Goal: Information Seeking & Learning: Learn about a topic

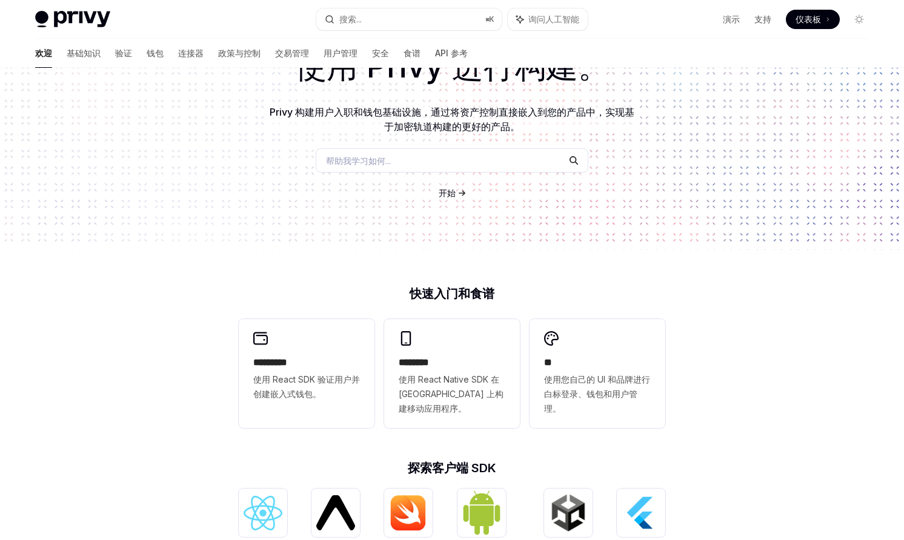
scroll to position [149, 0]
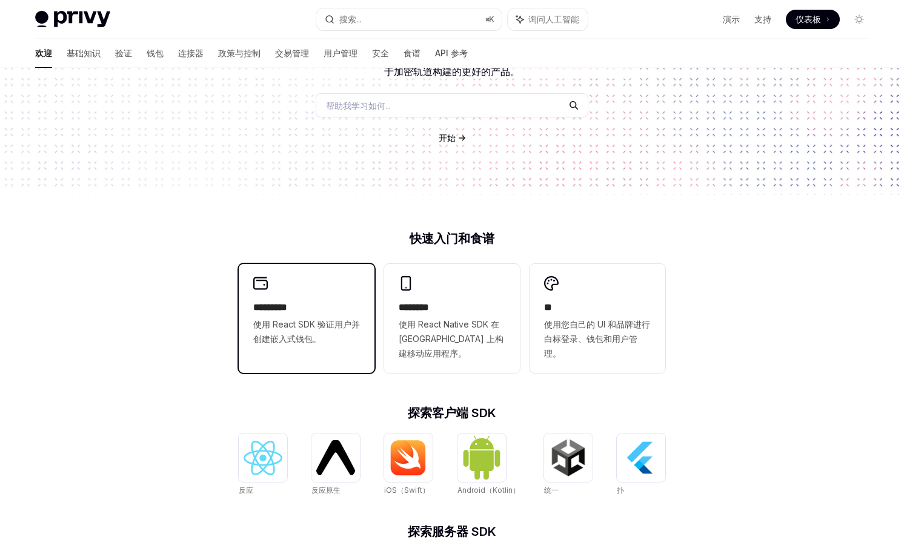
click at [294, 328] on font "使用 React SDK 验证用户并创建嵌入式钱包。" at bounding box center [306, 331] width 107 height 25
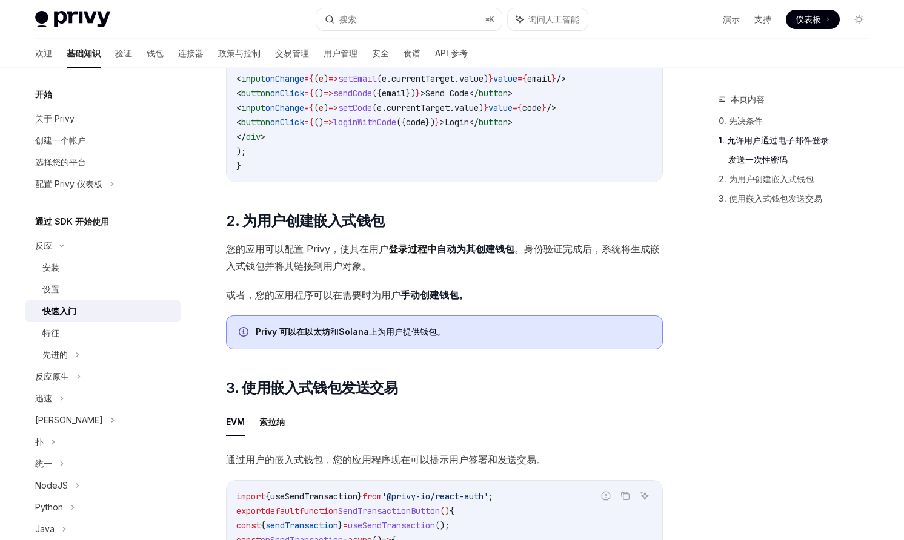
scroll to position [674, 0]
click at [472, 251] on font "为其创建钱包" at bounding box center [485, 249] width 58 height 12
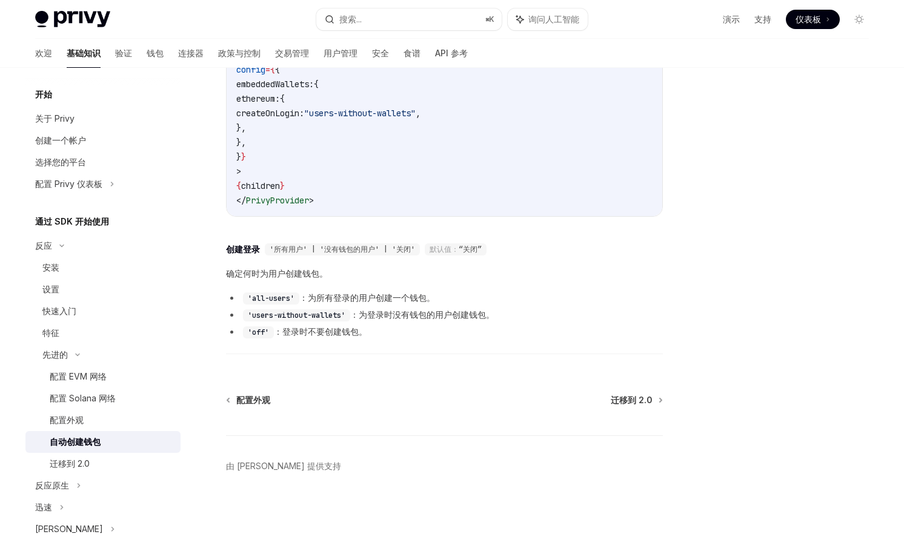
scroll to position [369, 0]
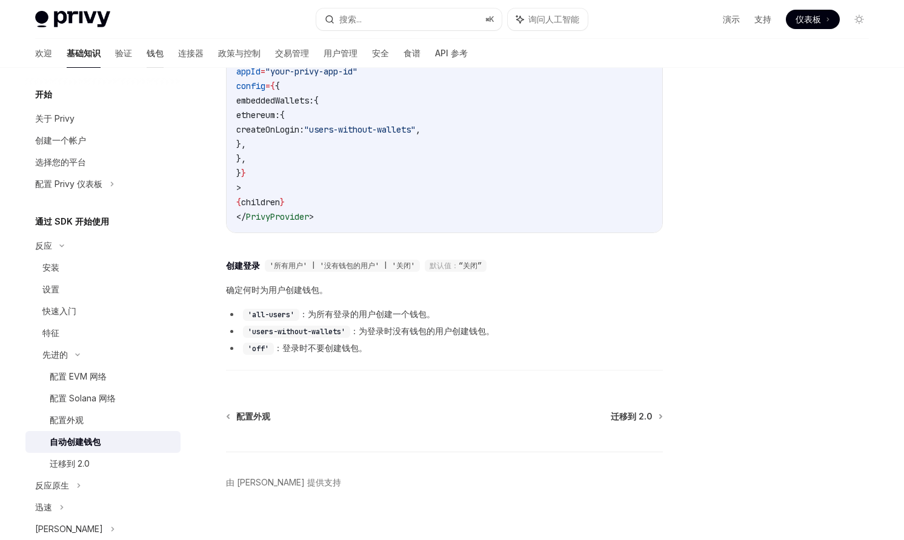
click at [147, 55] on font "钱包" at bounding box center [155, 53] width 17 height 10
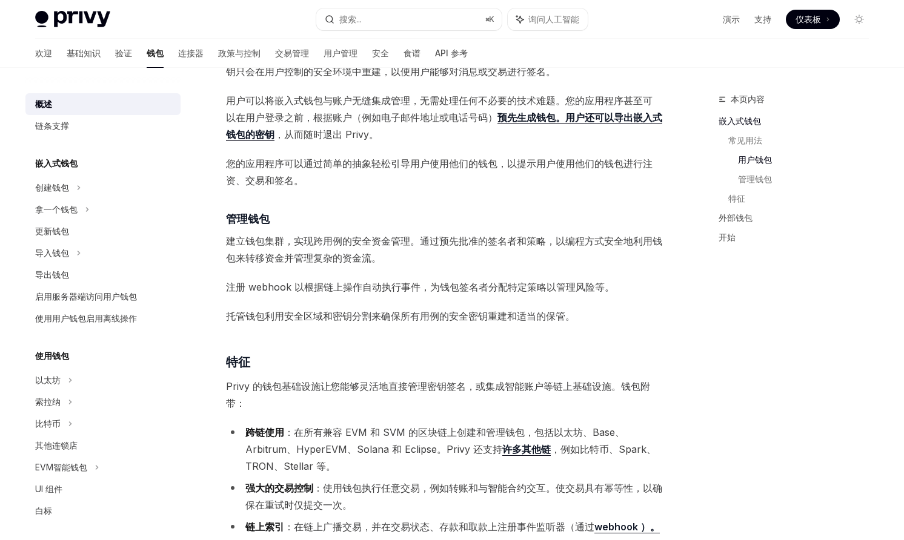
scroll to position [863, 0]
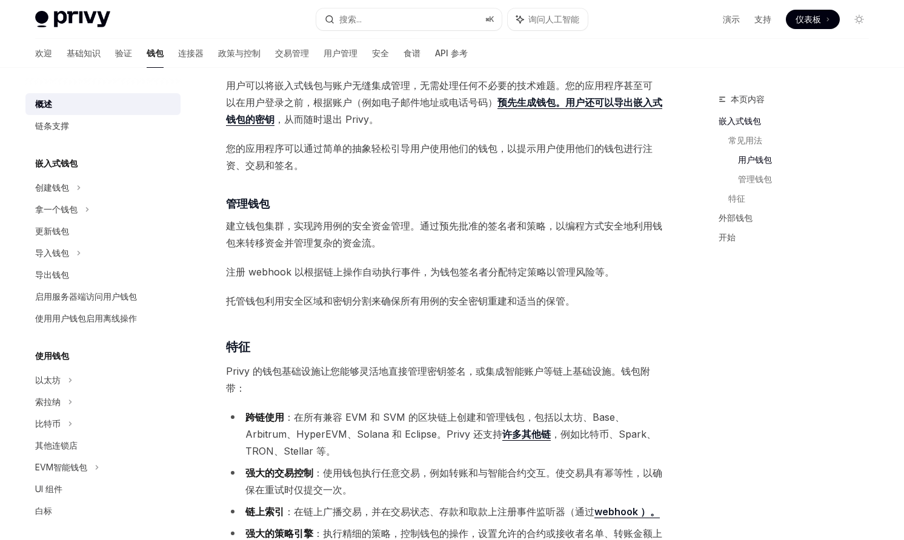
click at [66, 7] on div "Privy Docs 主页 搜索... ⌘ K 询问人工智能 演示 支持 仪表板 仪表板 搜索..." at bounding box center [451, 19] width 833 height 39
click at [72, 26] on img at bounding box center [72, 19] width 75 height 17
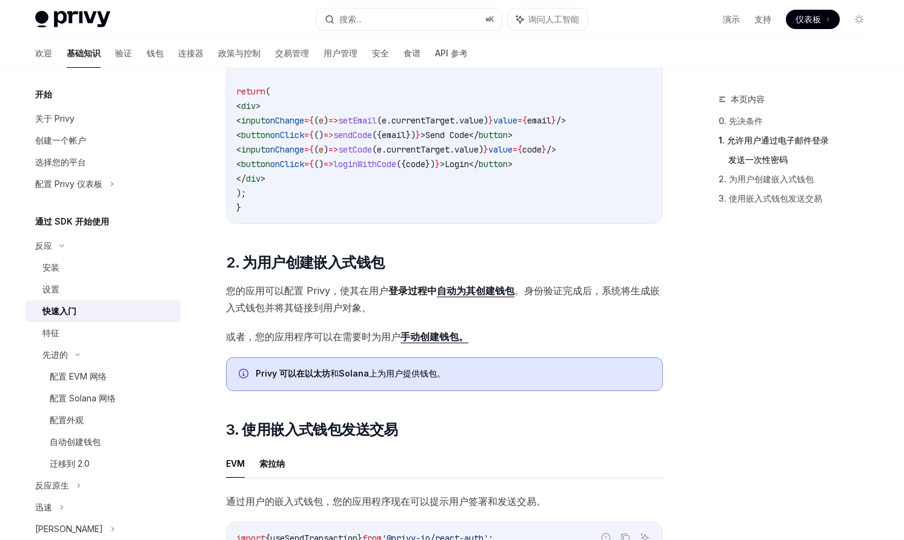
type textarea "*"
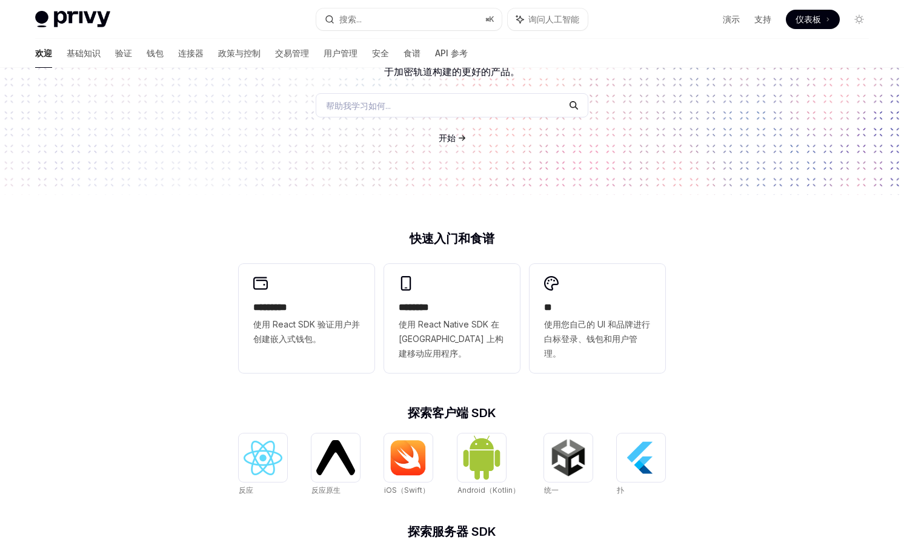
scroll to position [136, 0]
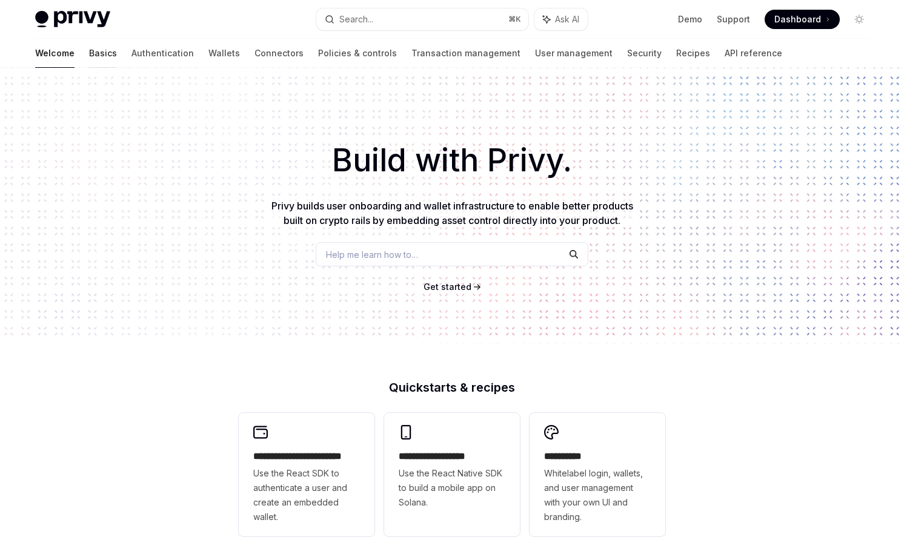
click at [89, 56] on link "Basics" at bounding box center [103, 53] width 28 height 29
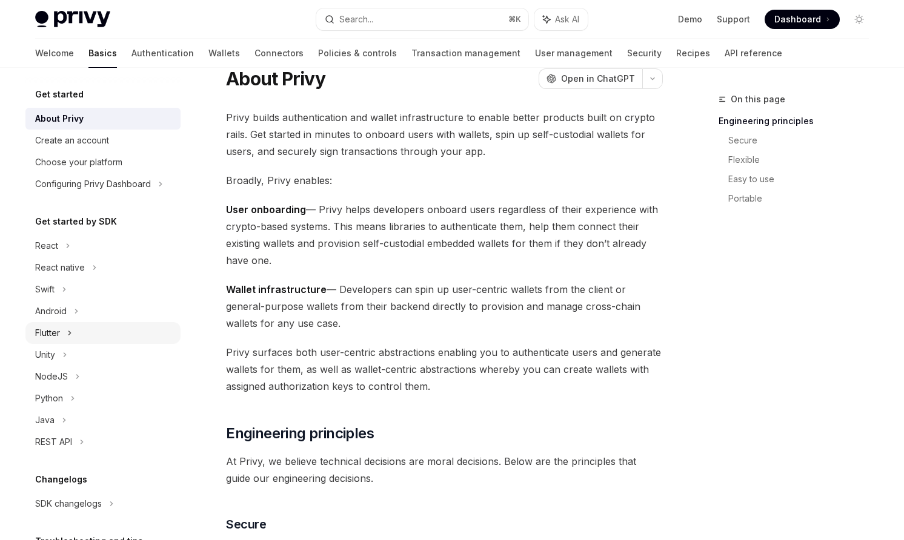
click at [71, 334] on icon at bounding box center [69, 333] width 5 height 15
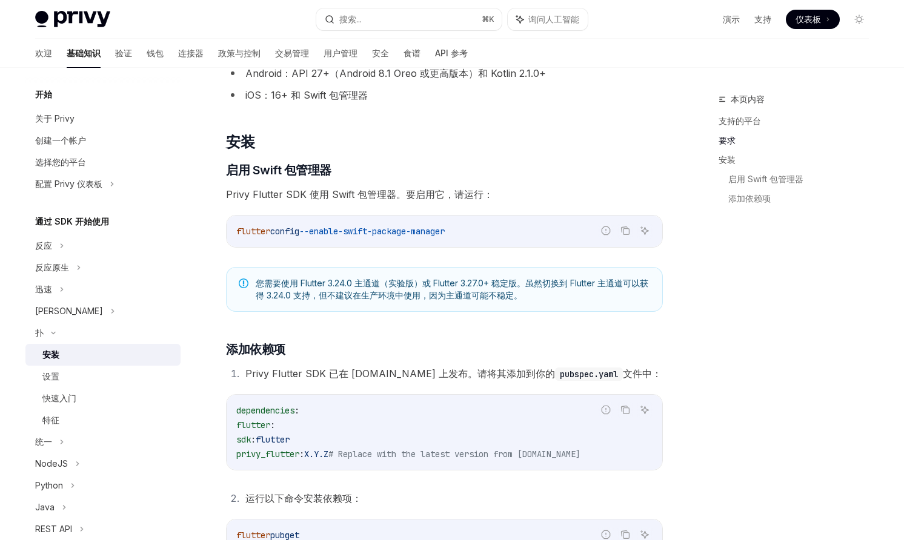
scroll to position [362, 0]
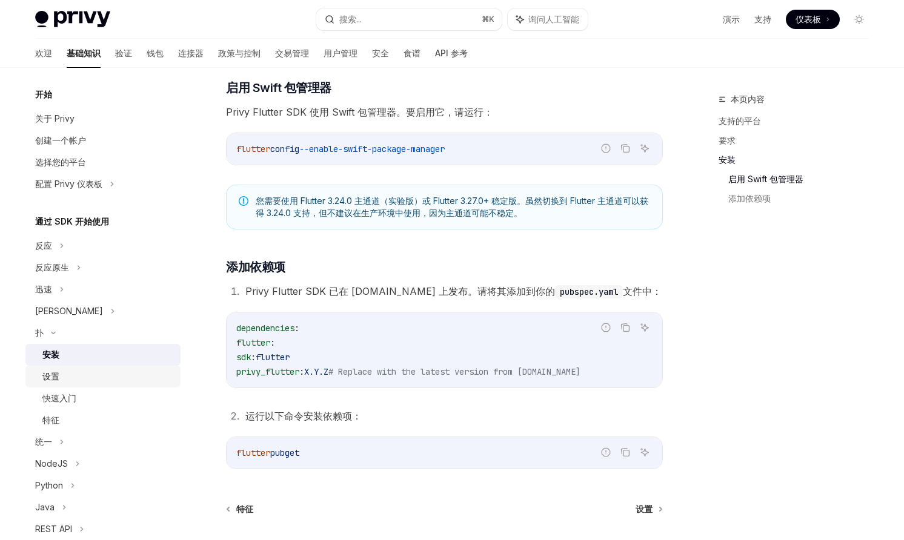
click at [63, 374] on div "设置" at bounding box center [107, 376] width 131 height 15
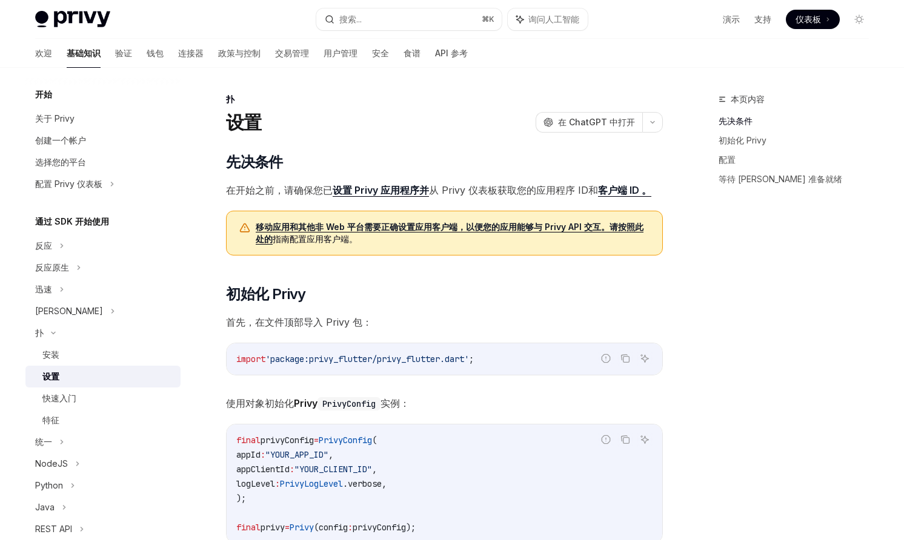
click at [400, 227] on font "移动应用和其他非 Web 平台需要正确设置应用客户端，以便您的应用能够与 Privy API 交互。请按照此处的" at bounding box center [450, 233] width 388 height 22
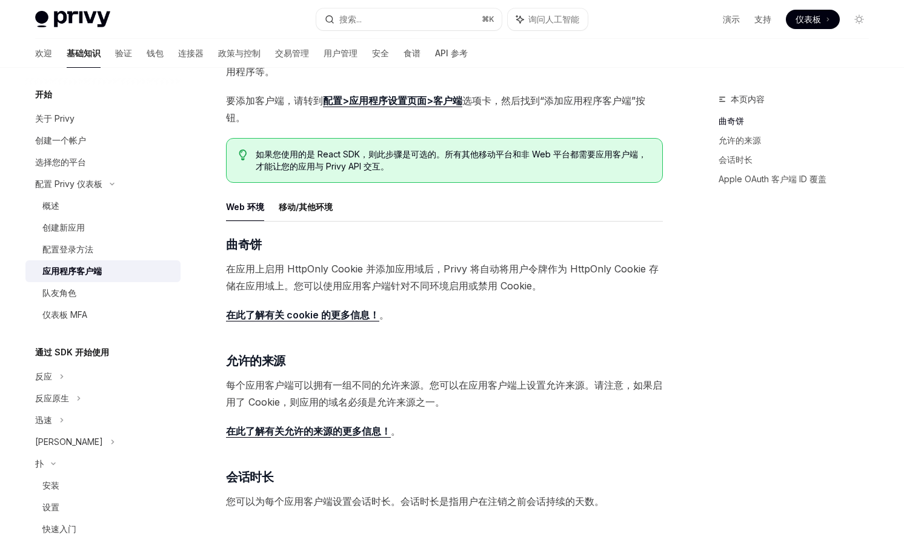
scroll to position [113, 0]
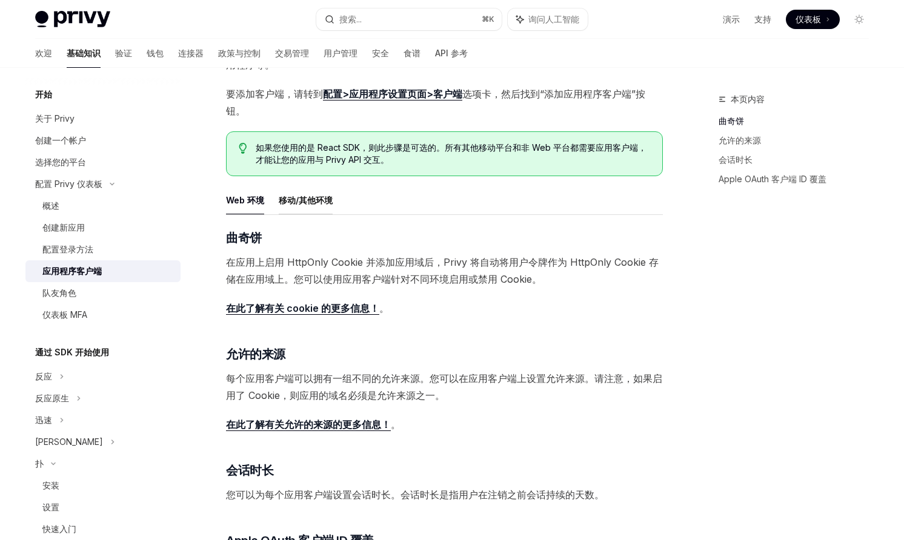
click at [314, 207] on font "移动/其他环境" at bounding box center [306, 200] width 54 height 15
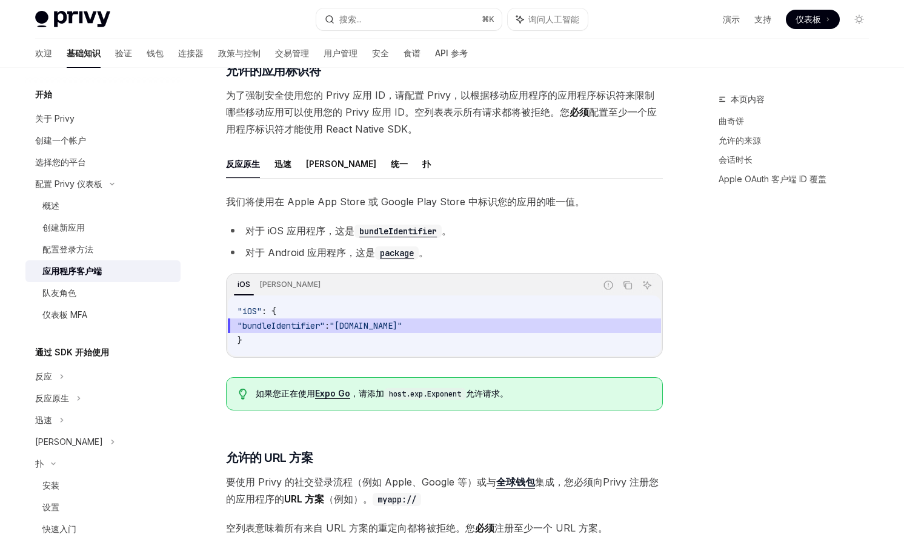
scroll to position [291, 0]
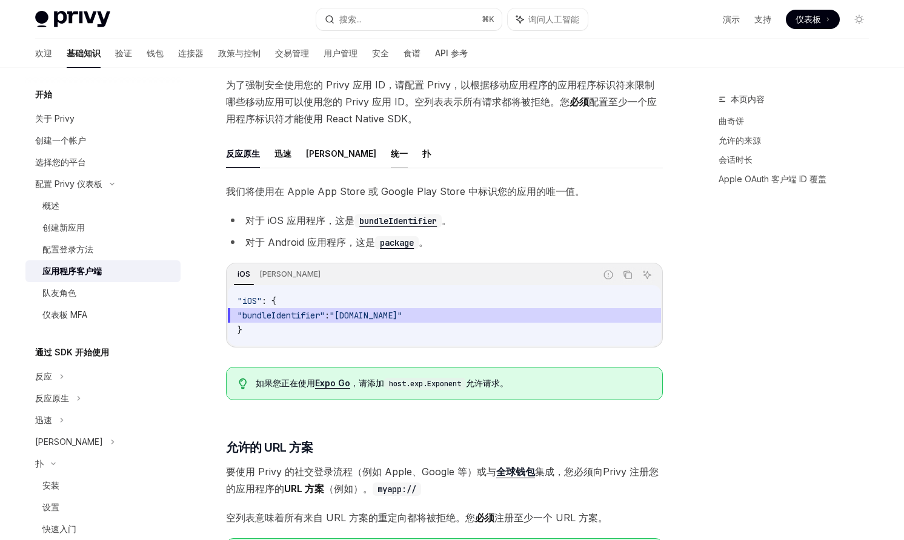
click at [391, 148] on font "统一" at bounding box center [399, 153] width 17 height 10
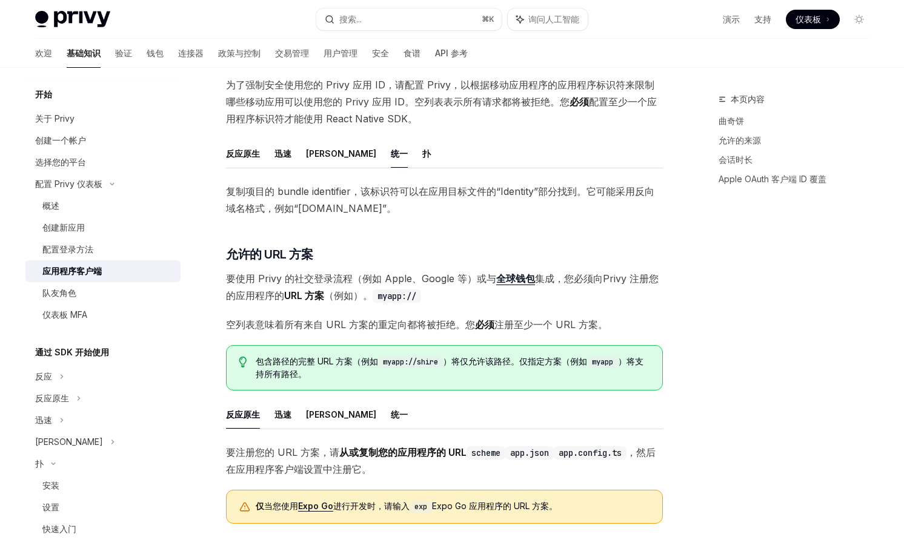
click at [381, 155] on ul "反应原生 迅速 [PERSON_NAME] 统一 扑" at bounding box center [444, 153] width 437 height 29
click at [422, 155] on font "扑" at bounding box center [426, 153] width 8 height 10
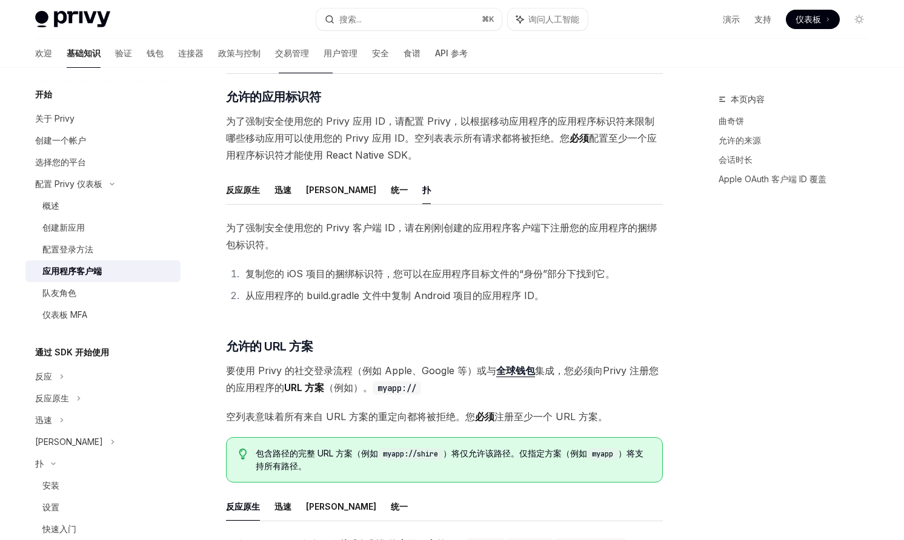
scroll to position [259, 0]
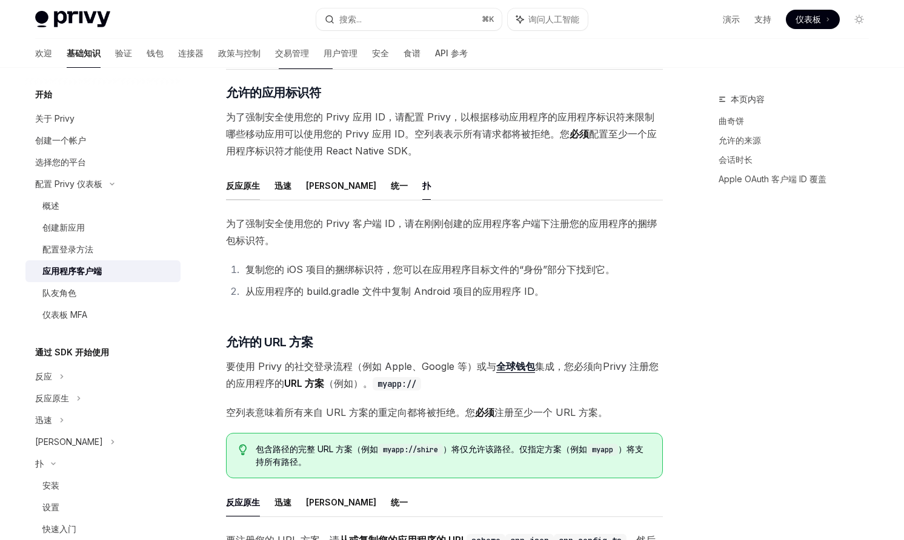
click at [256, 184] on font "反应原生" at bounding box center [243, 186] width 34 height 10
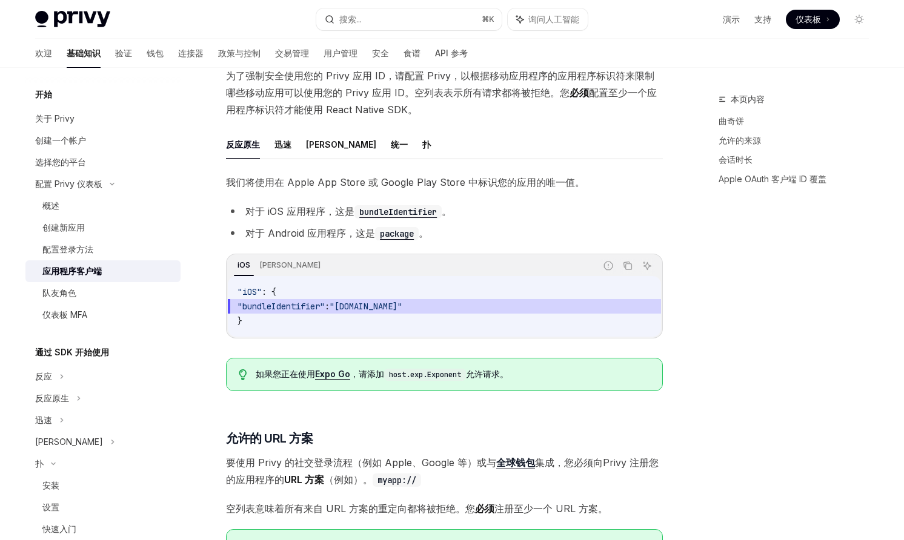
scroll to position [283, 0]
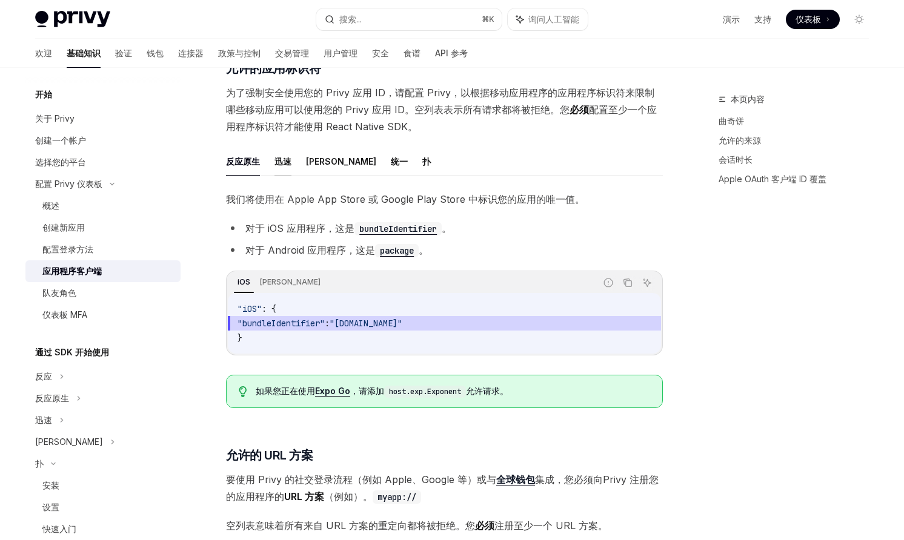
click at [284, 160] on font "迅速" at bounding box center [282, 161] width 17 height 10
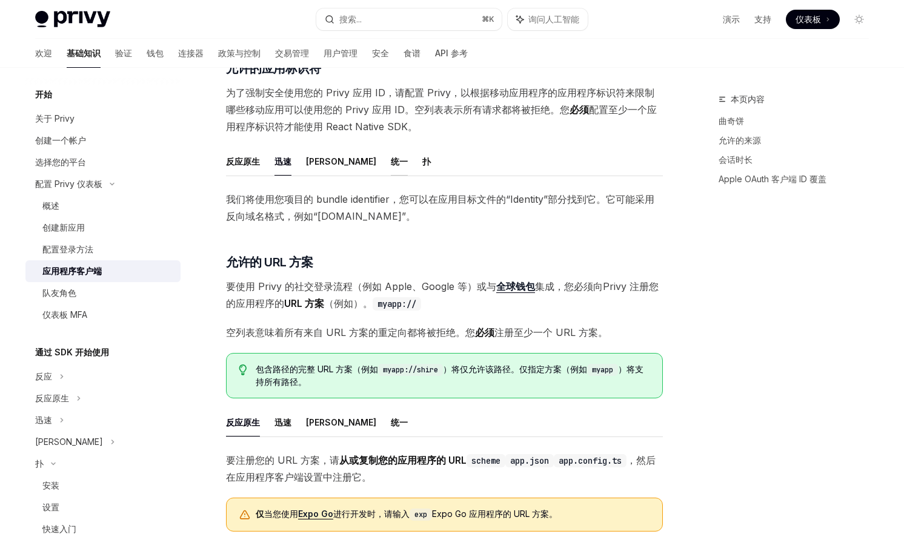
click at [391, 162] on font "统一" at bounding box center [399, 161] width 17 height 10
click at [422, 167] on font "扑" at bounding box center [426, 161] width 8 height 15
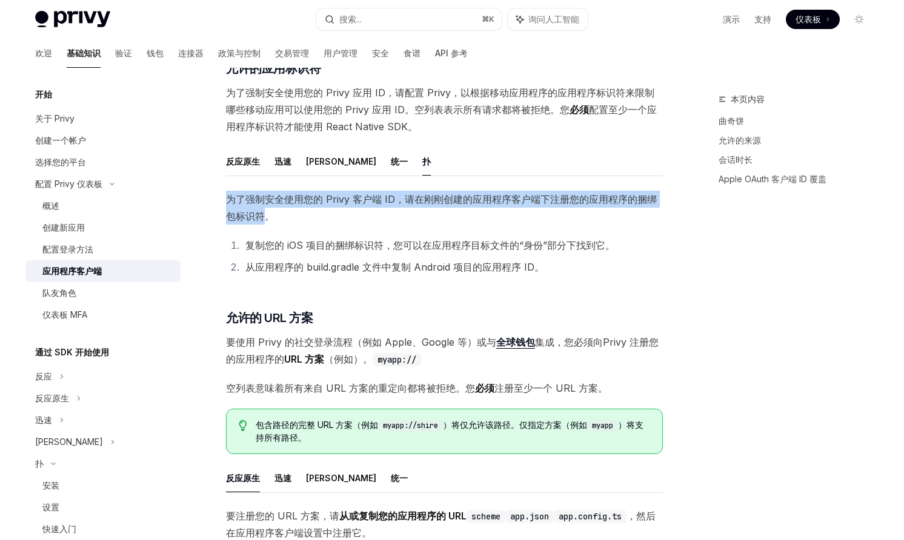
drag, startPoint x: 269, startPoint y: 219, endPoint x: 225, endPoint y: 203, distance: 47.1
click at [225, 203] on div "配置 Privy 仪表板 应用程序客户端 OpenAI 在 ChatGPT 中打开 OpenAI 在 ChatGPT 中打开 应用程序客户端允许您为应用程序的…" at bounding box center [330, 375] width 669 height 1133
click at [449, 255] on ol "复制您的 iOS 项目的捆绑标识符，您可以在应用程序目标文件的“身份”部分下找到它。 从应用程序的 build.gradle 文件中复制 Android 项目…" at bounding box center [444, 256] width 437 height 39
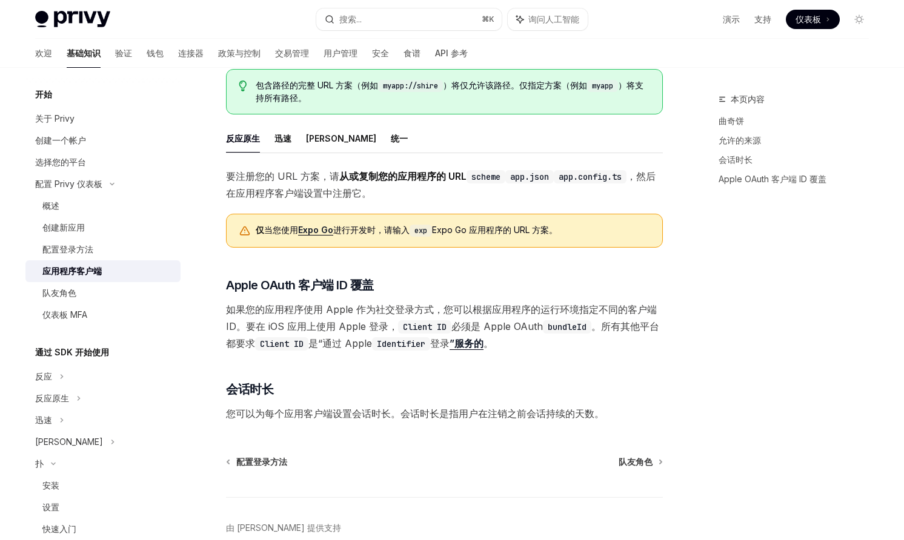
scroll to position [684, 0]
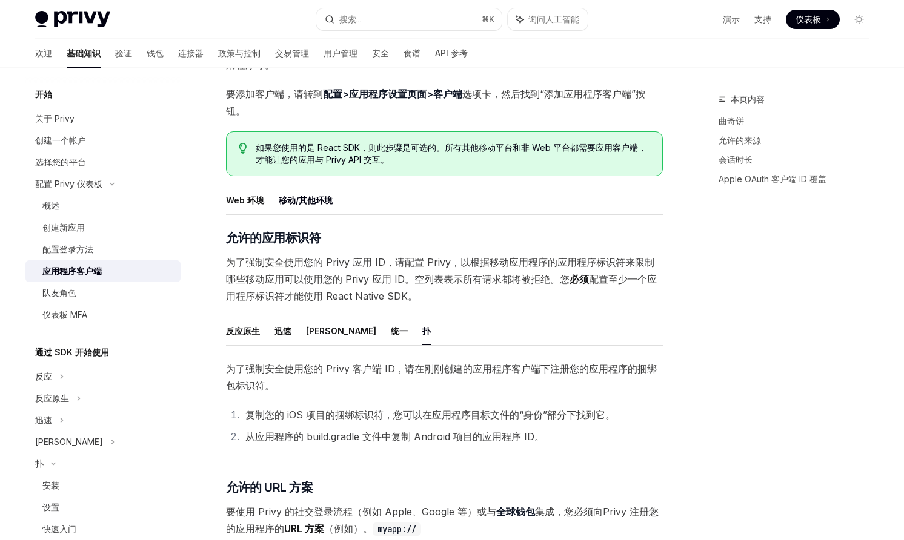
scroll to position [134, 0]
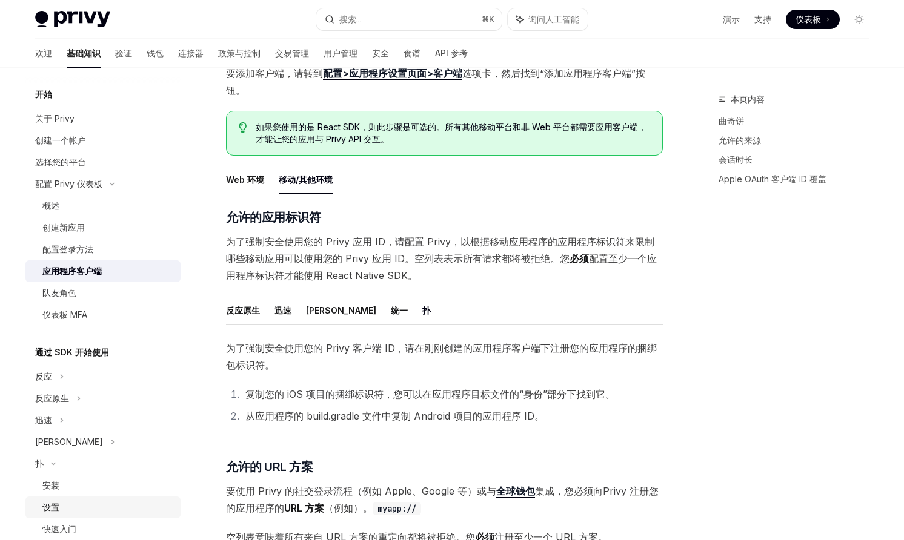
click at [58, 502] on font "设置" at bounding box center [50, 507] width 17 height 10
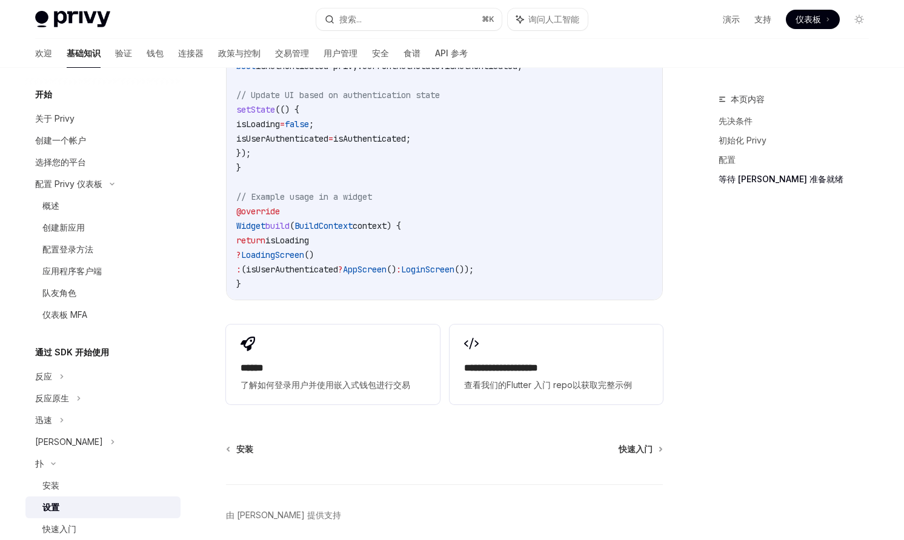
scroll to position [1200, 0]
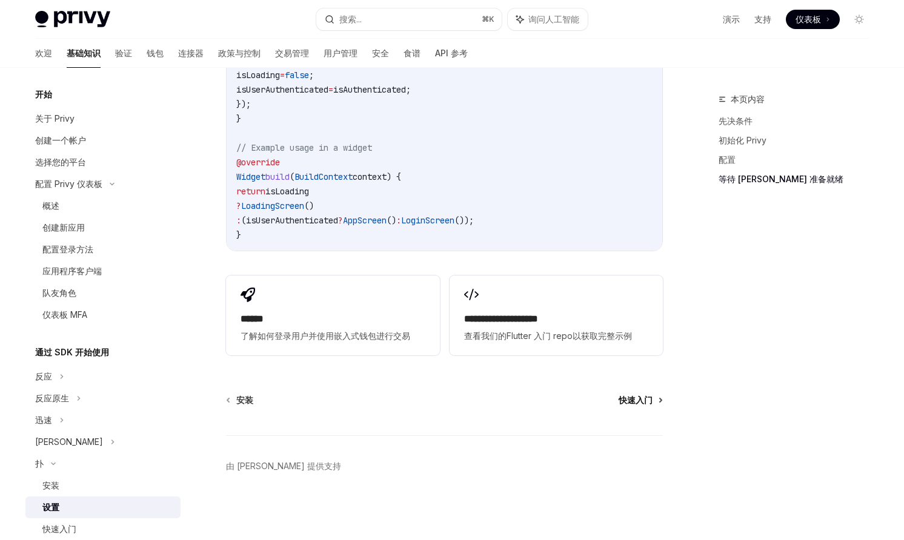
click at [638, 402] on font "快速入门" at bounding box center [635, 400] width 34 height 10
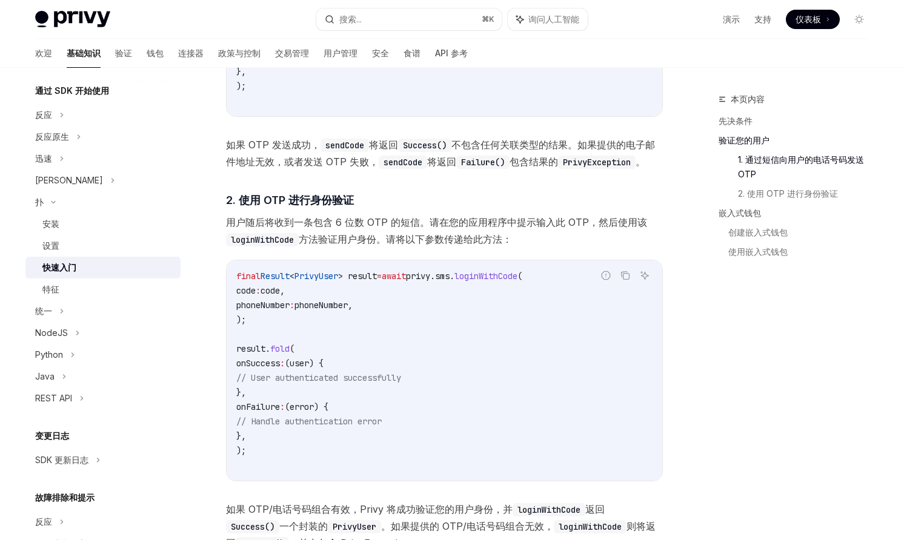
scroll to position [322, 0]
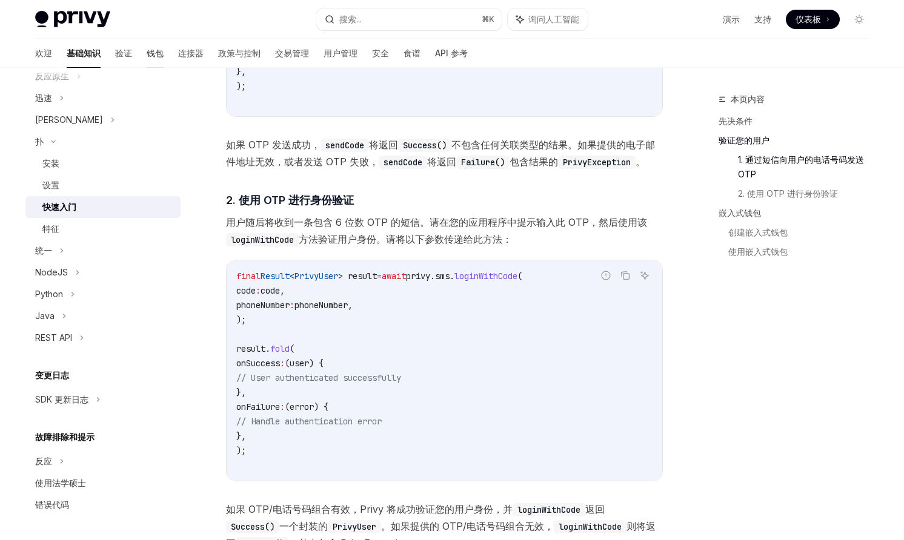
click at [147, 51] on font "钱包" at bounding box center [155, 53] width 17 height 10
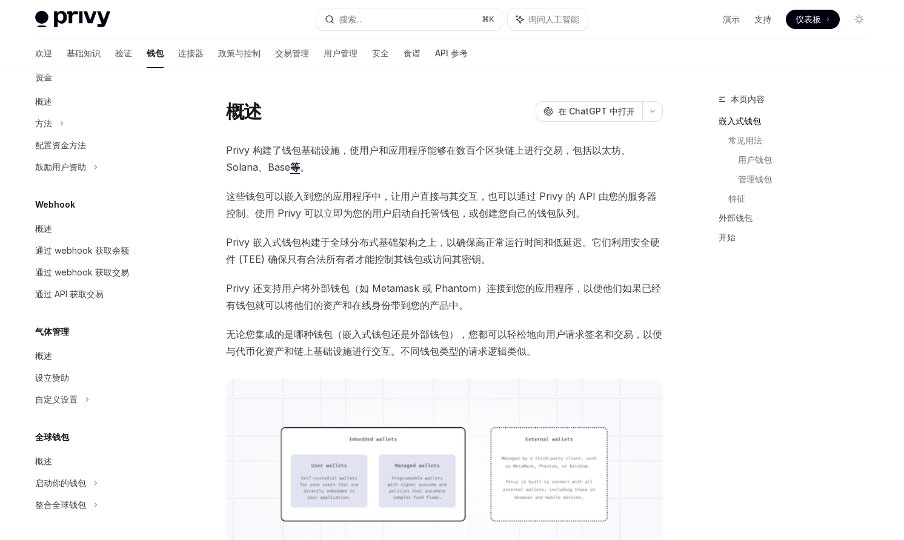
scroll to position [17, 0]
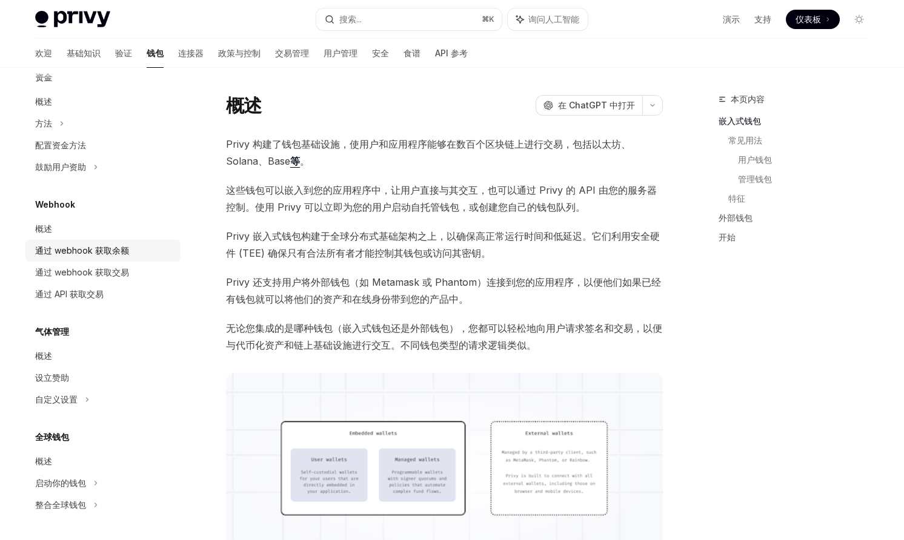
click at [117, 246] on font "通过 webhook 获取余额" at bounding box center [82, 250] width 94 height 10
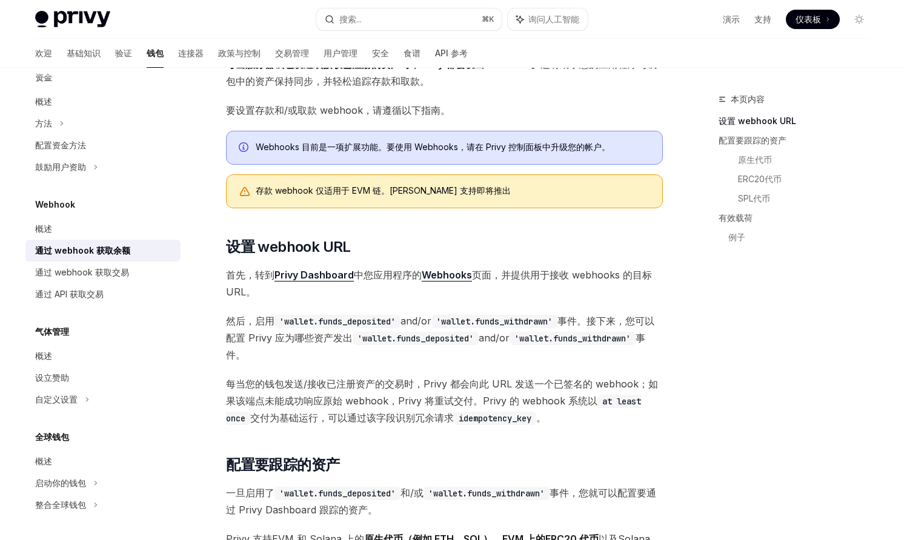
scroll to position [146, 0]
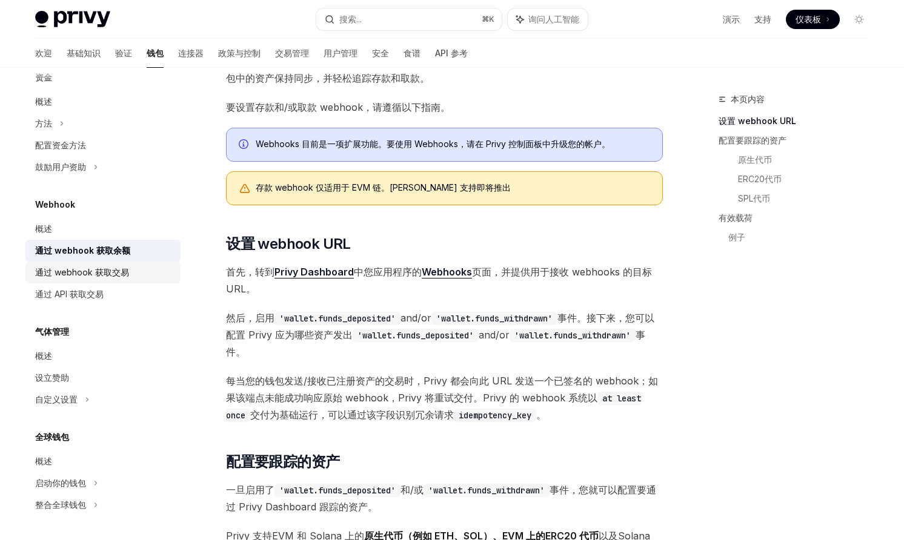
click at [78, 274] on font "通过 webhook 获取交易" at bounding box center [82, 272] width 94 height 10
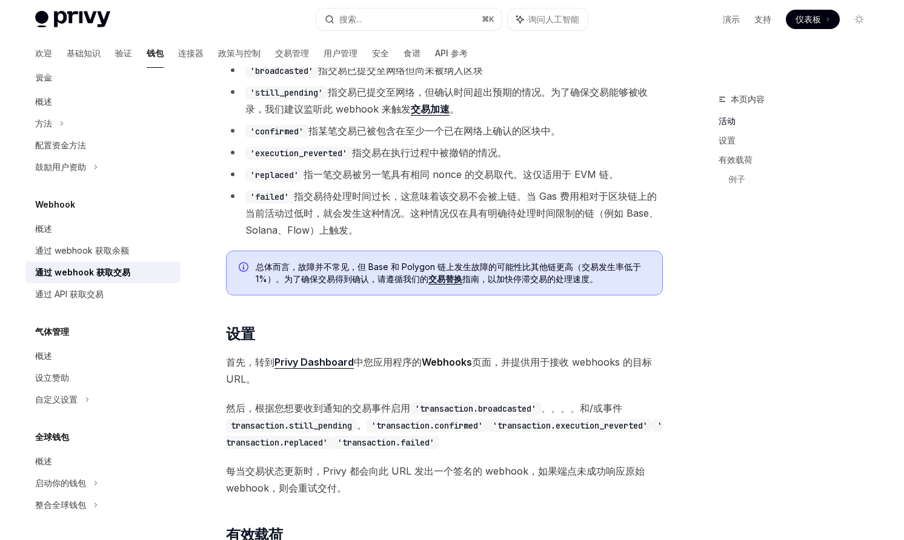
scroll to position [350, 0]
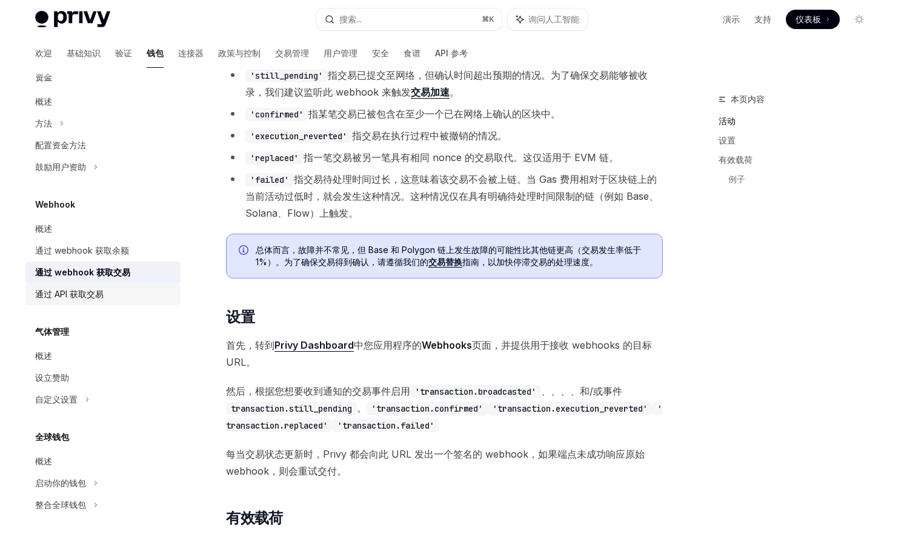
click at [127, 294] on div "通过 API 获取交易" at bounding box center [104, 294] width 138 height 15
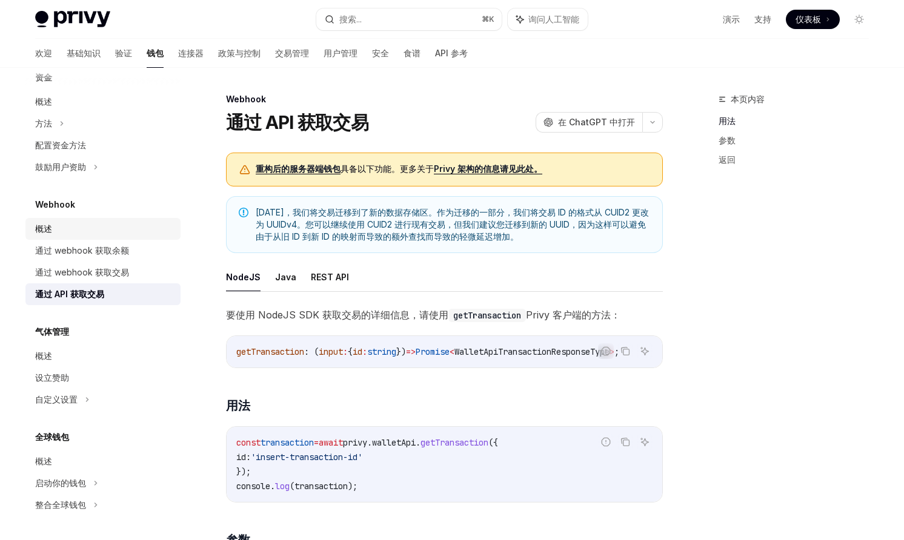
click at [53, 227] on div "概述" at bounding box center [104, 229] width 138 height 15
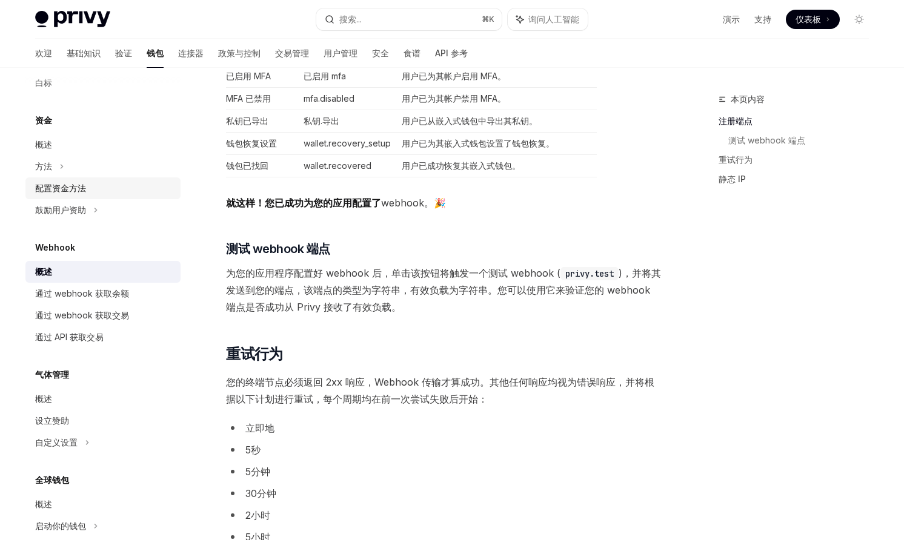
scroll to position [425, 0]
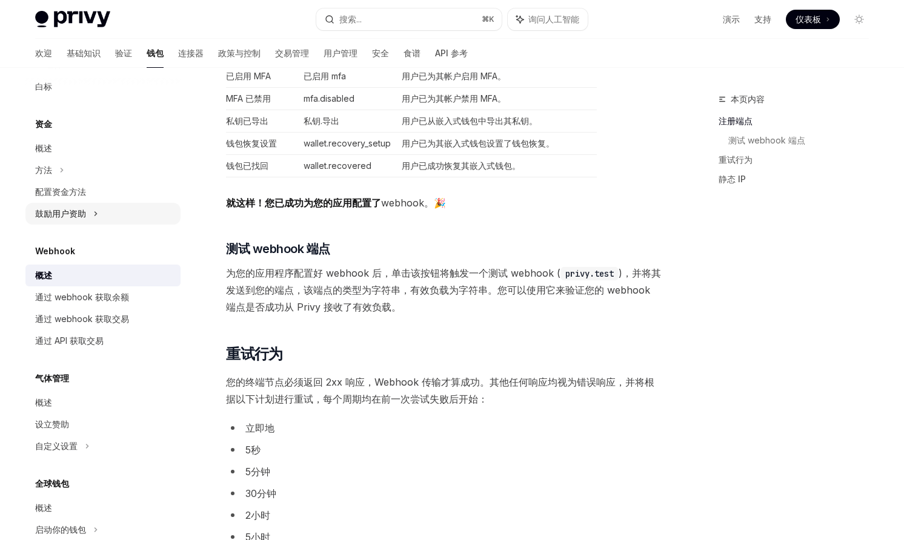
click at [84, 219] on div "鼓励用户资助" at bounding box center [60, 214] width 51 height 15
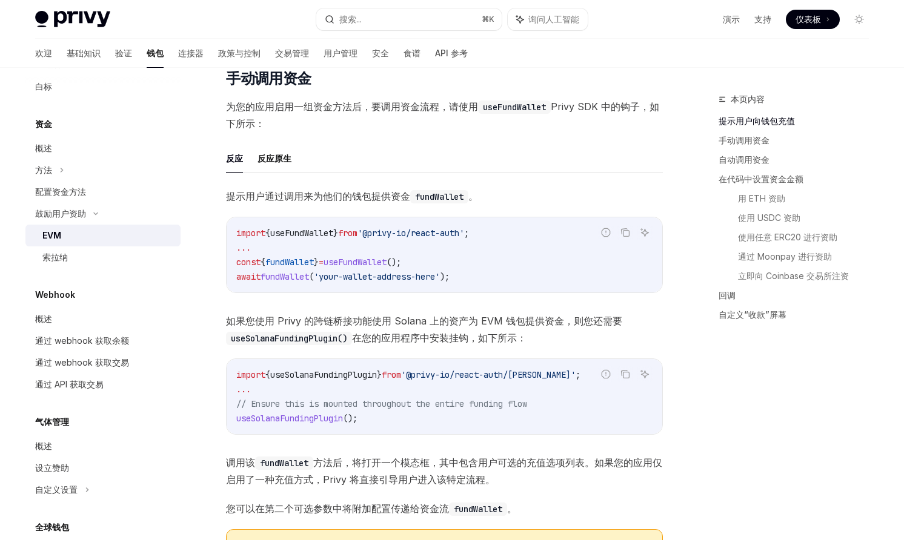
scroll to position [319, 0]
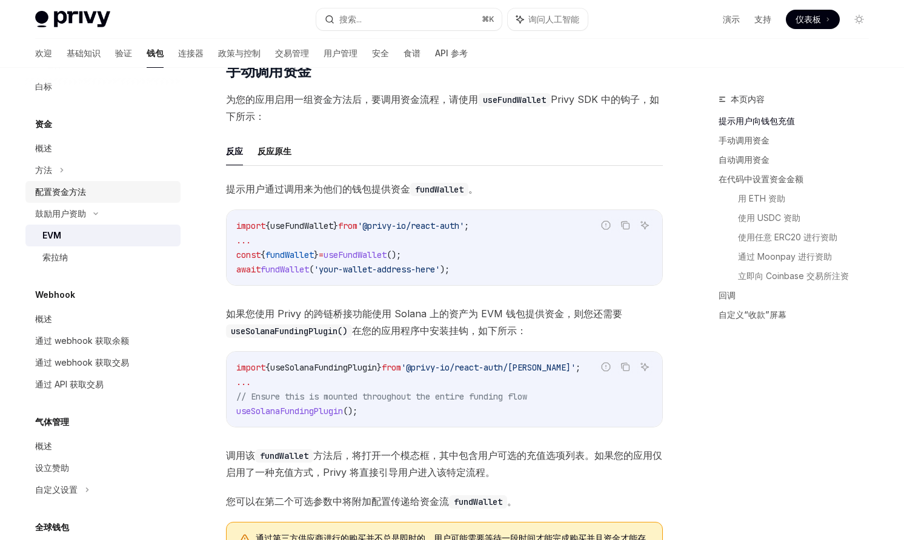
click at [69, 197] on div "配置资金方法" at bounding box center [60, 192] width 51 height 15
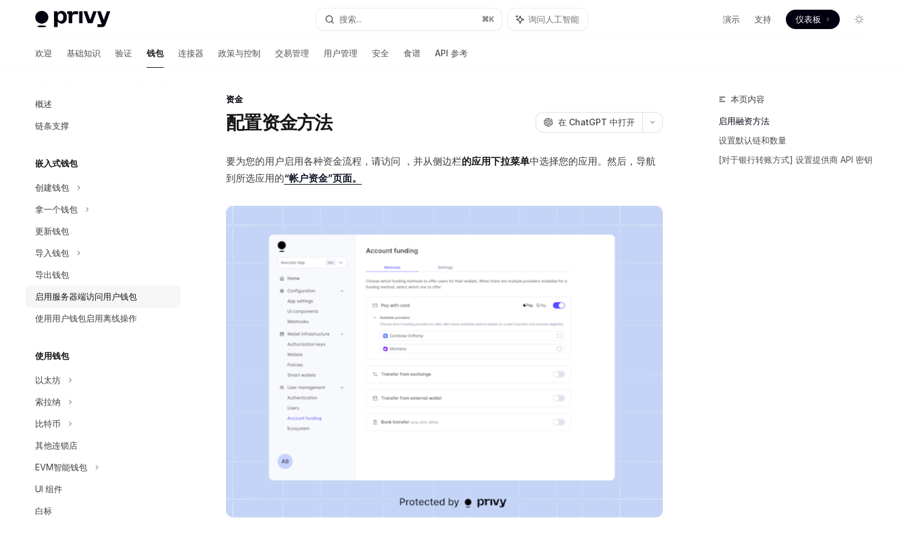
click at [71, 293] on font "启用服务器端访问用户钱包" at bounding box center [86, 296] width 102 height 10
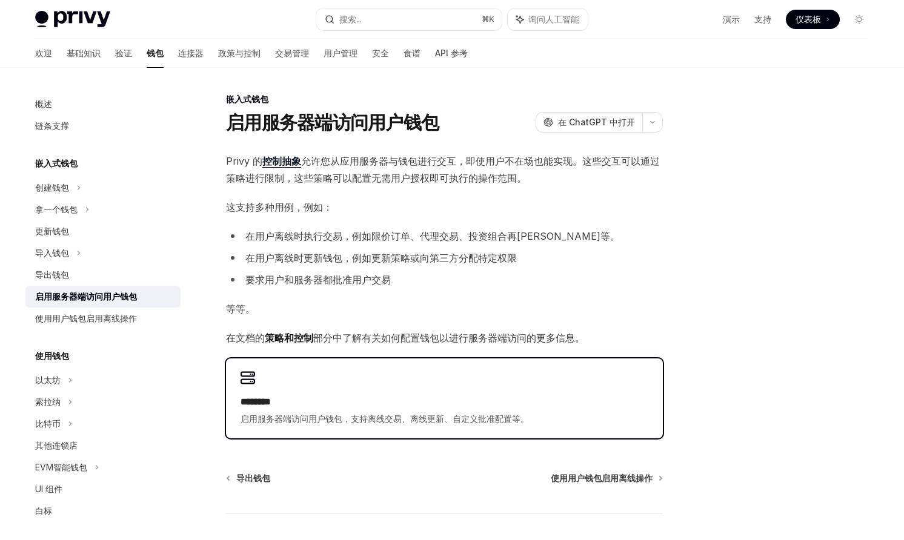
click at [273, 394] on div "******** 启用服务器端访问用户钱包，支持离线交易、离线更新、自定义批准配置等。" at bounding box center [444, 399] width 437 height 80
type textarea "*"
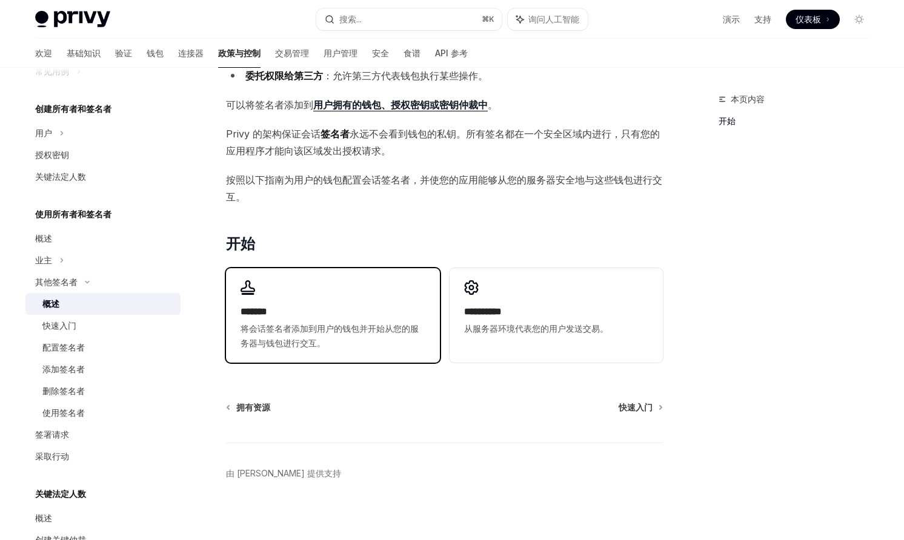
scroll to position [182, 0]
